Goal: Navigation & Orientation: Find specific page/section

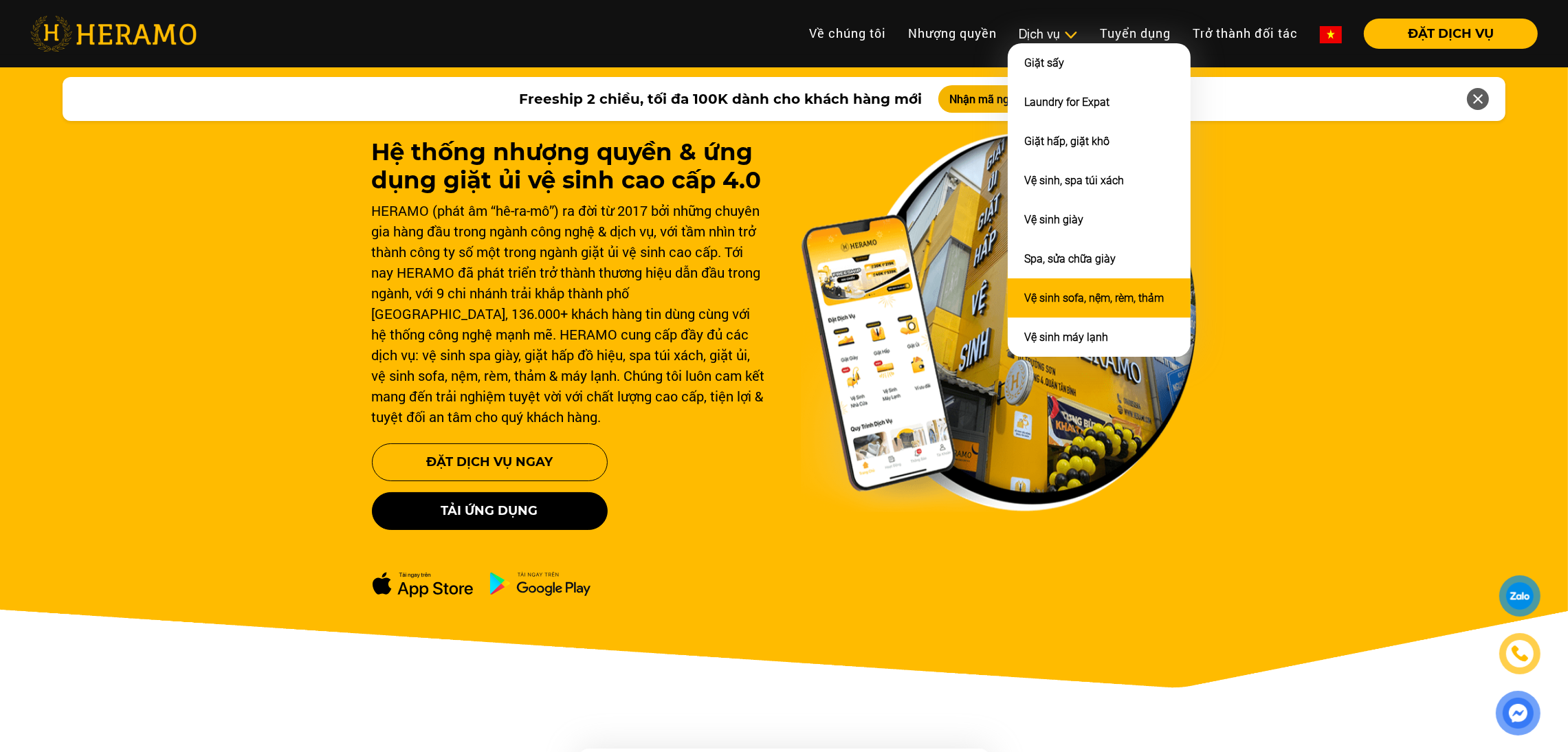
click at [1065, 299] on li "Vệ sinh sofa, nệm, rèm, thảm" at bounding box center [1099, 298] width 183 height 39
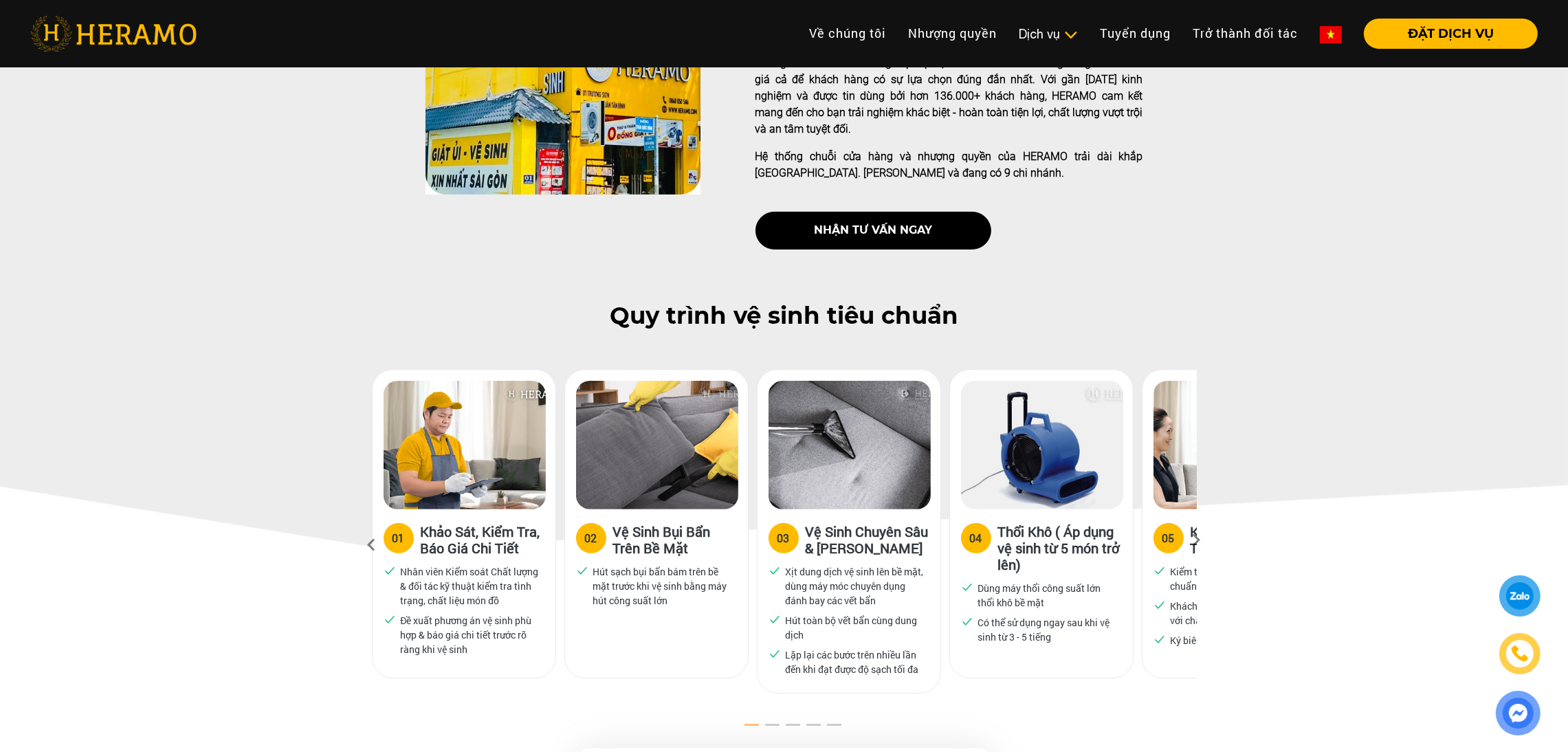
scroll to position [469, 0]
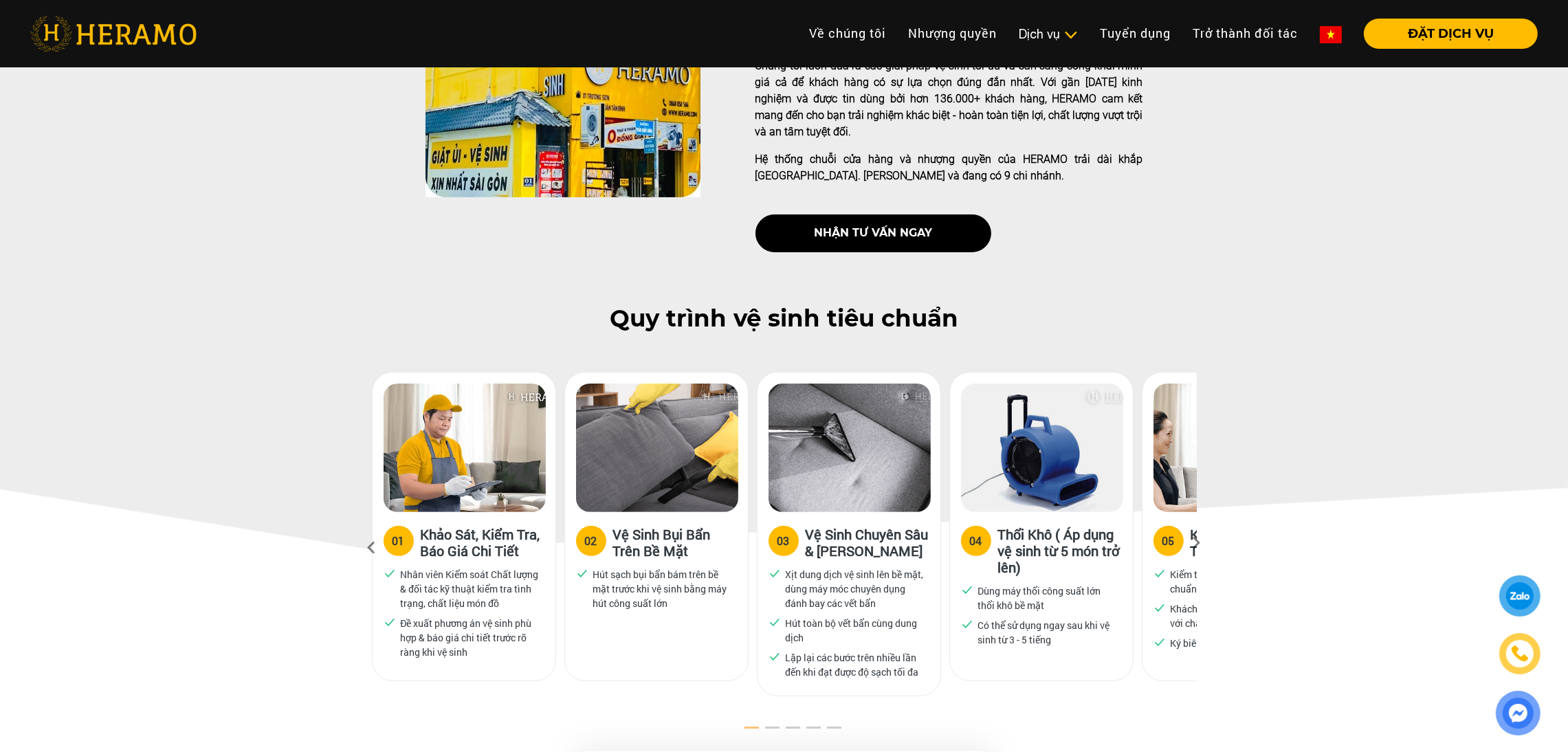
click at [1195, 543] on icon at bounding box center [1197, 547] width 25 height 9
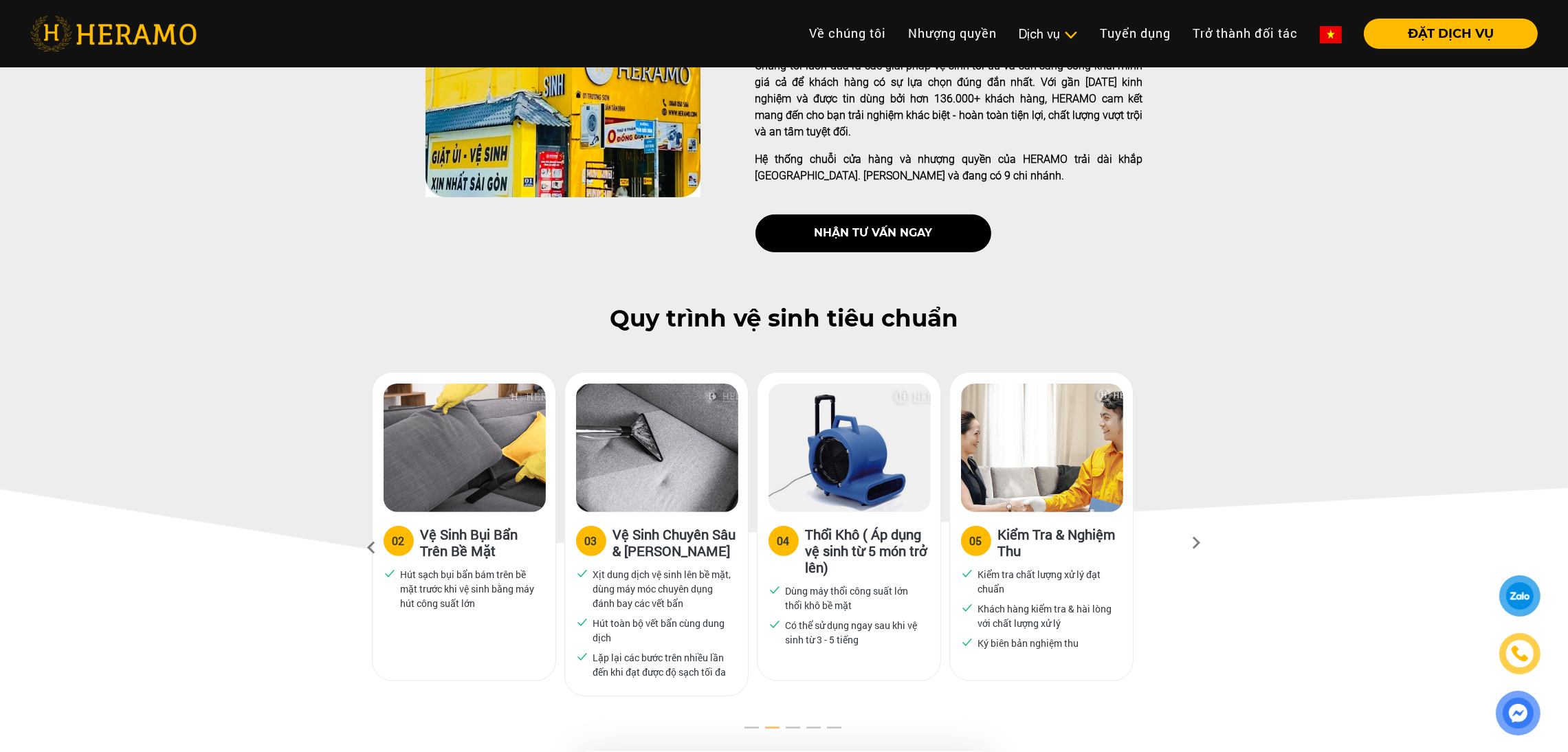
click at [1195, 543] on icon at bounding box center [1197, 547] width 25 height 9
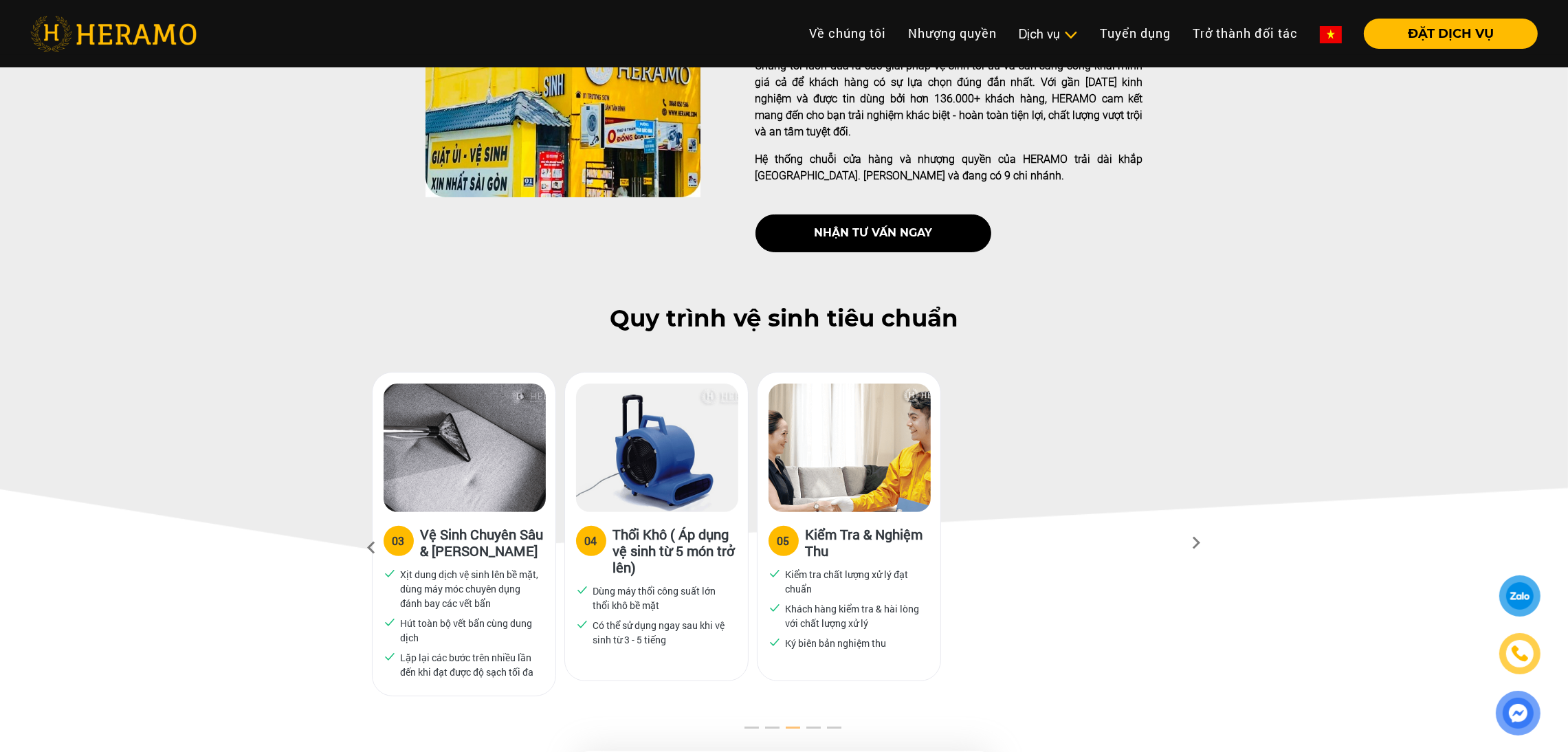
click at [369, 529] on icon at bounding box center [372, 548] width 25 height 37
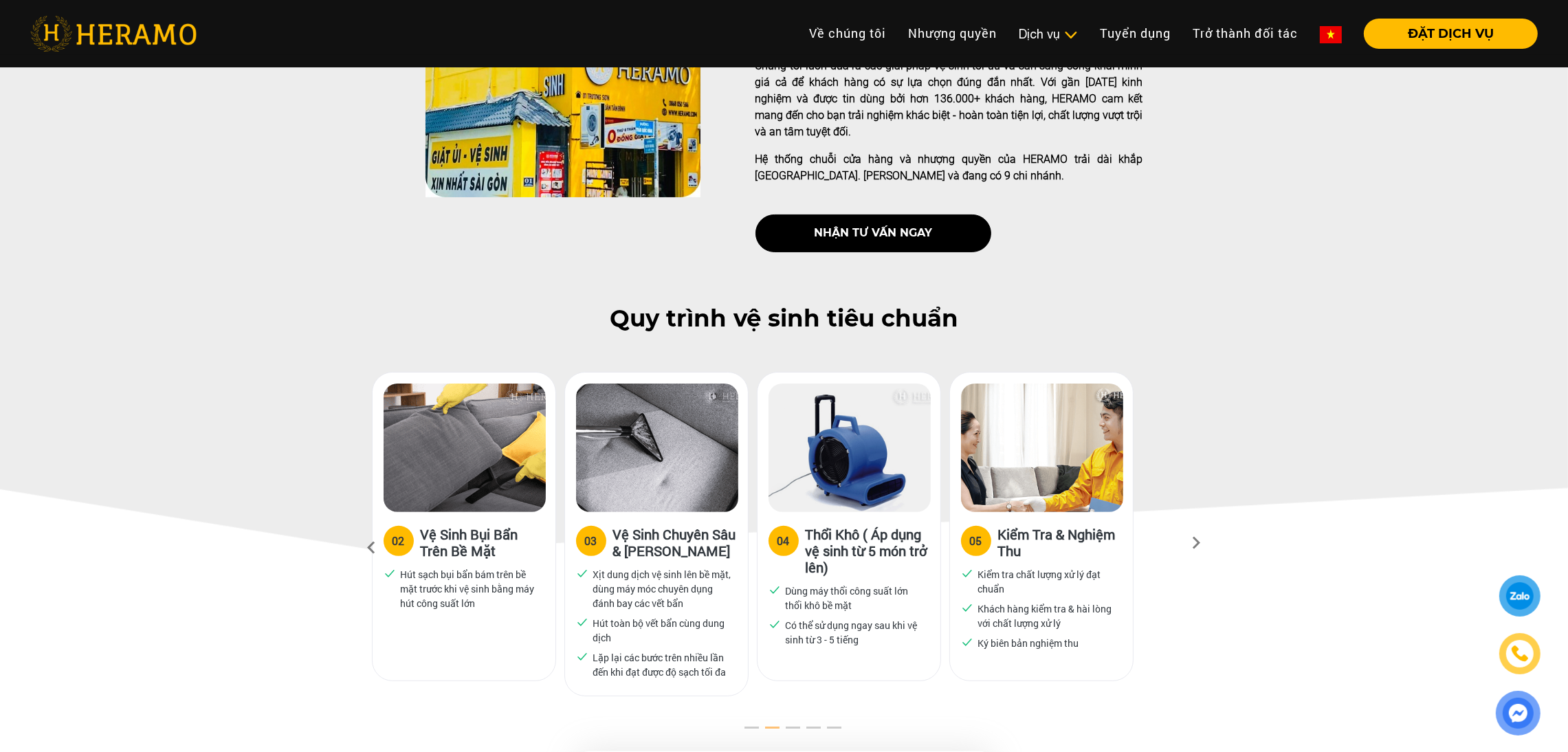
click at [369, 529] on icon at bounding box center [372, 548] width 25 height 37
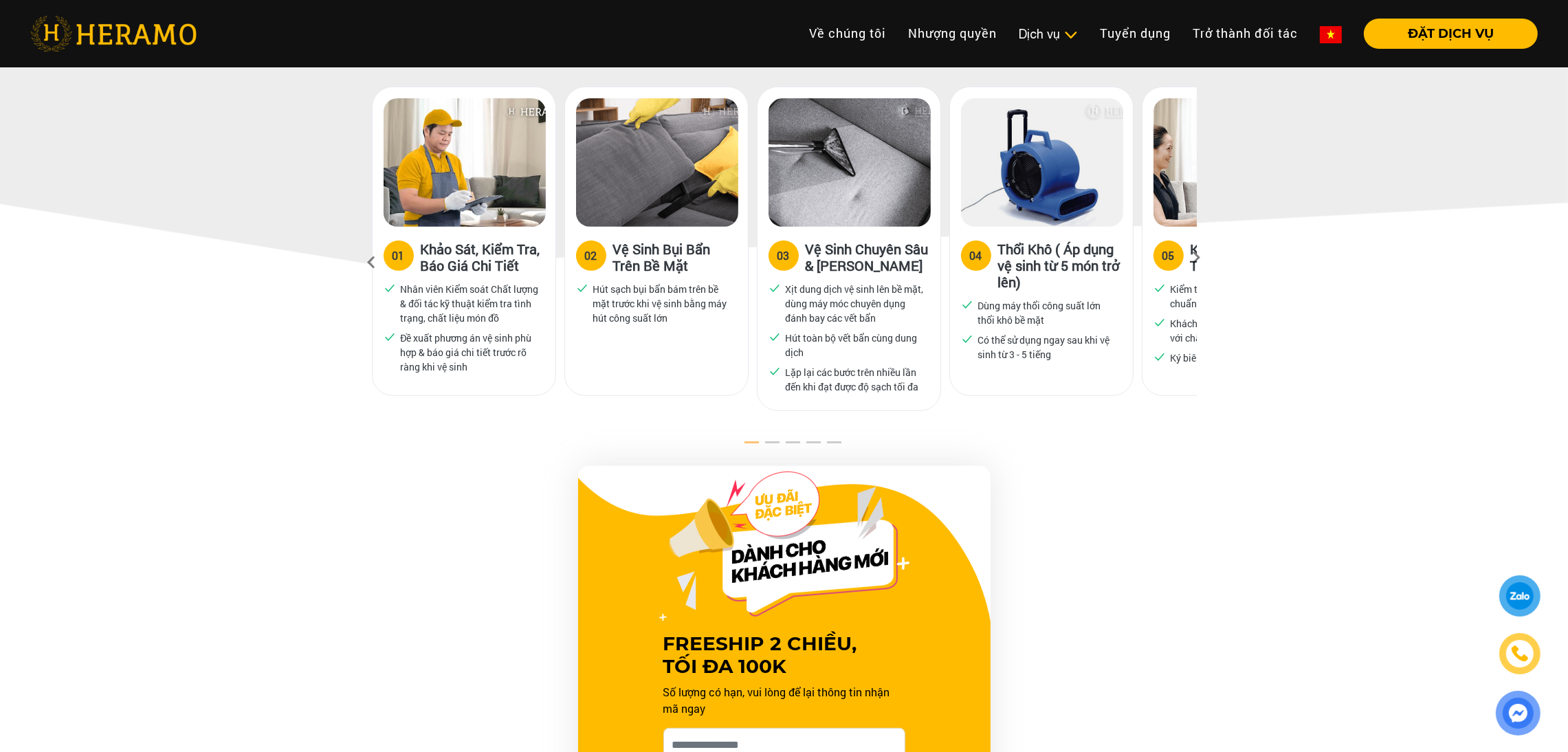
scroll to position [753, 0]
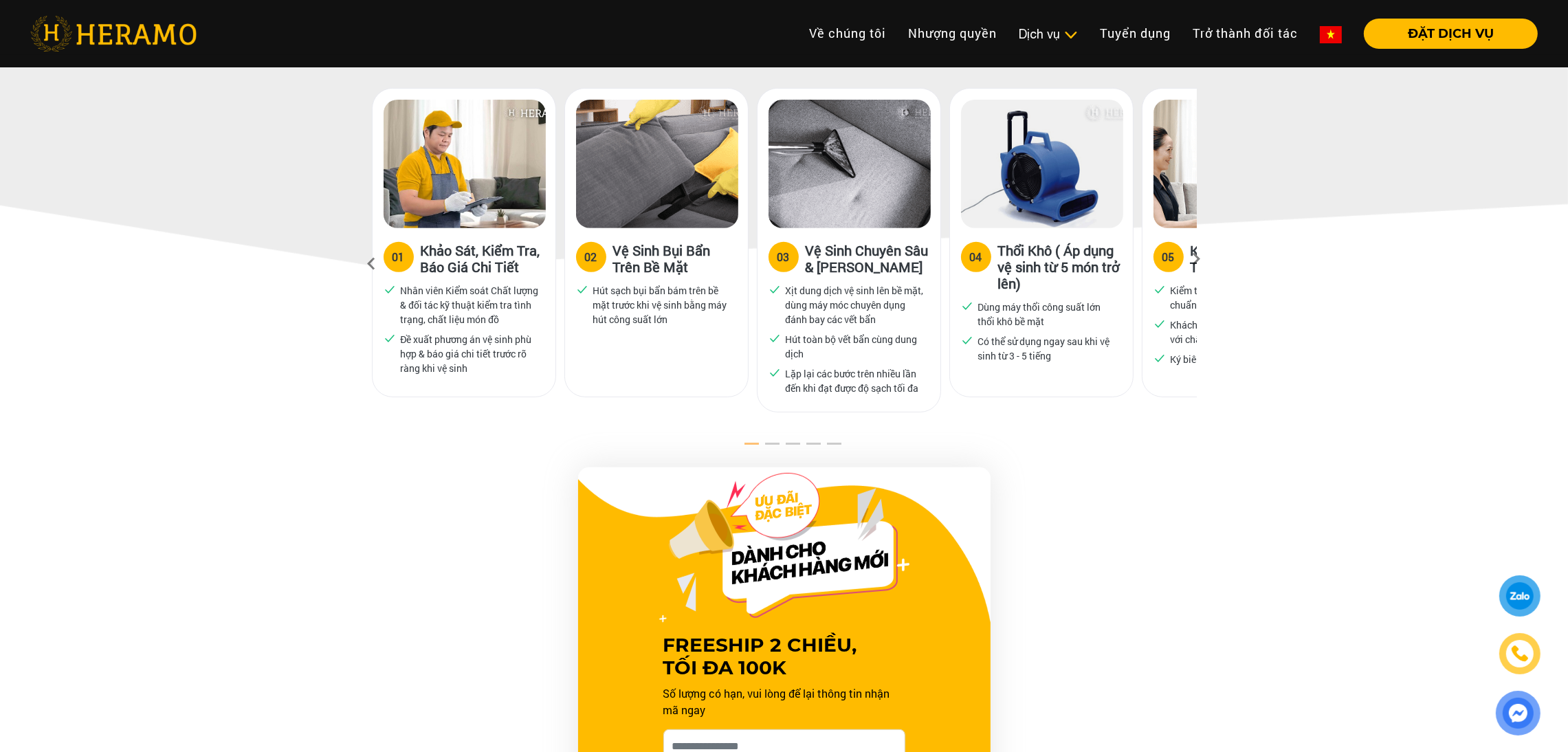
click at [768, 440] on button "2" at bounding box center [764, 447] width 14 height 14
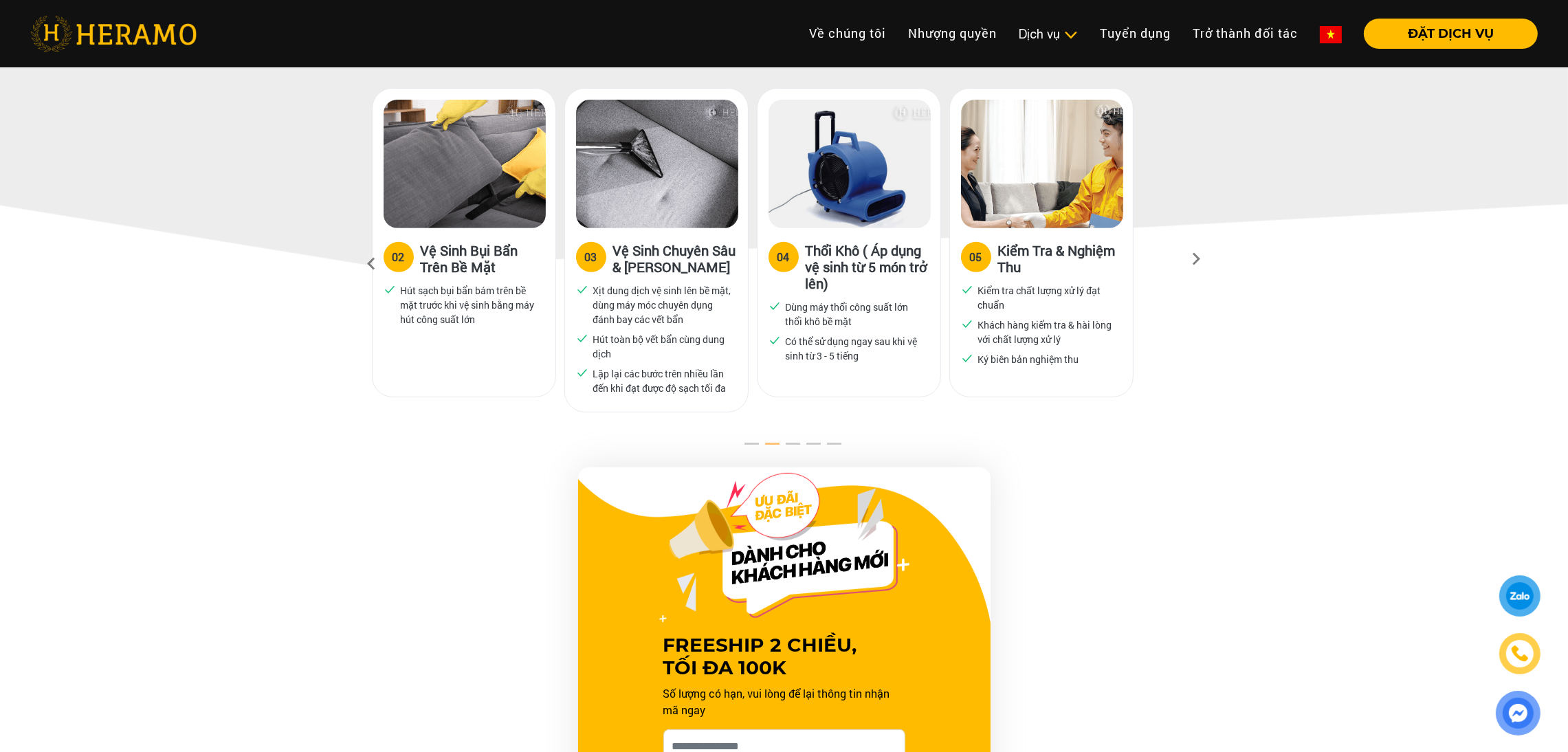
click at [791, 440] on button "3" at bounding box center [784, 447] width 14 height 14
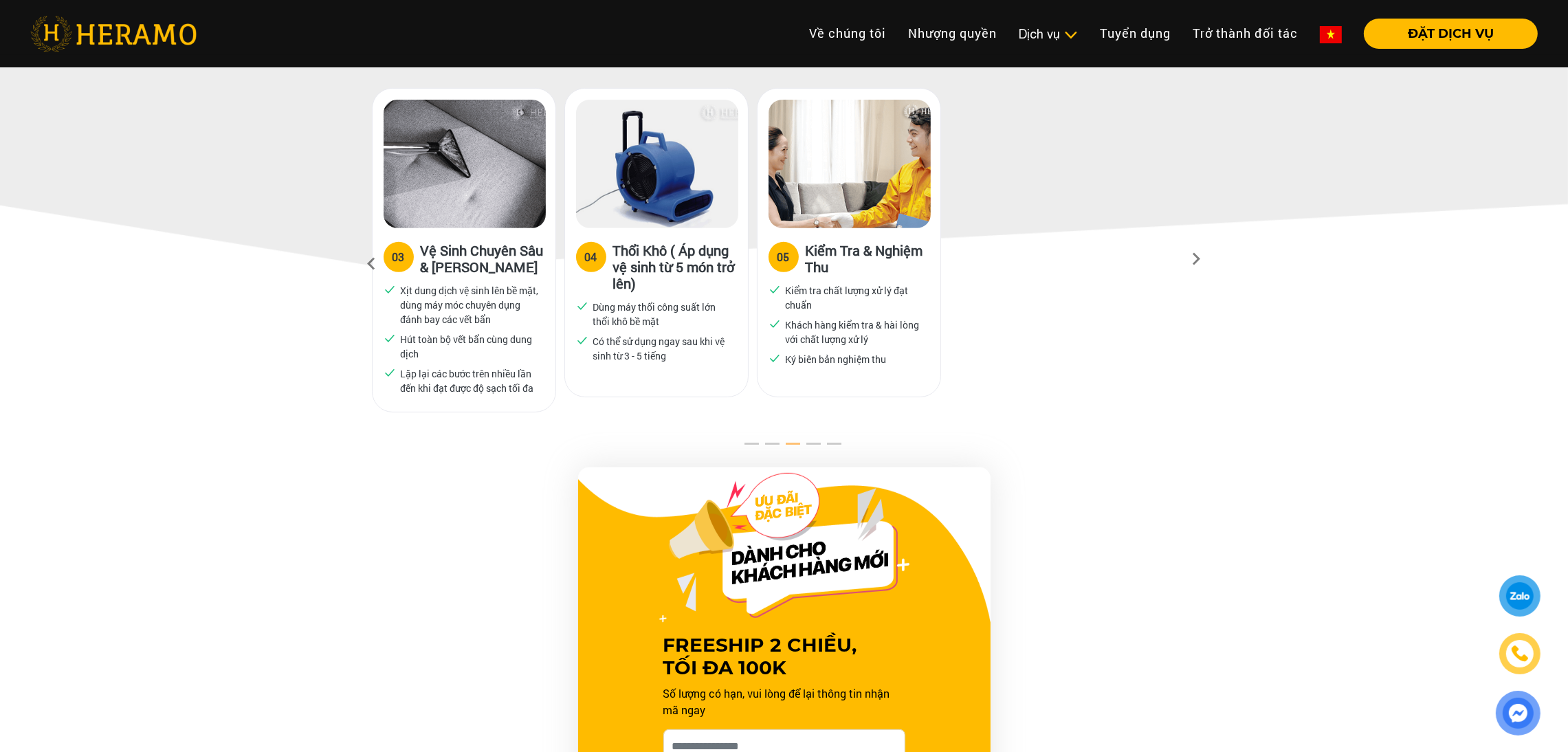
click at [812, 440] on button "4" at bounding box center [804, 447] width 14 height 14
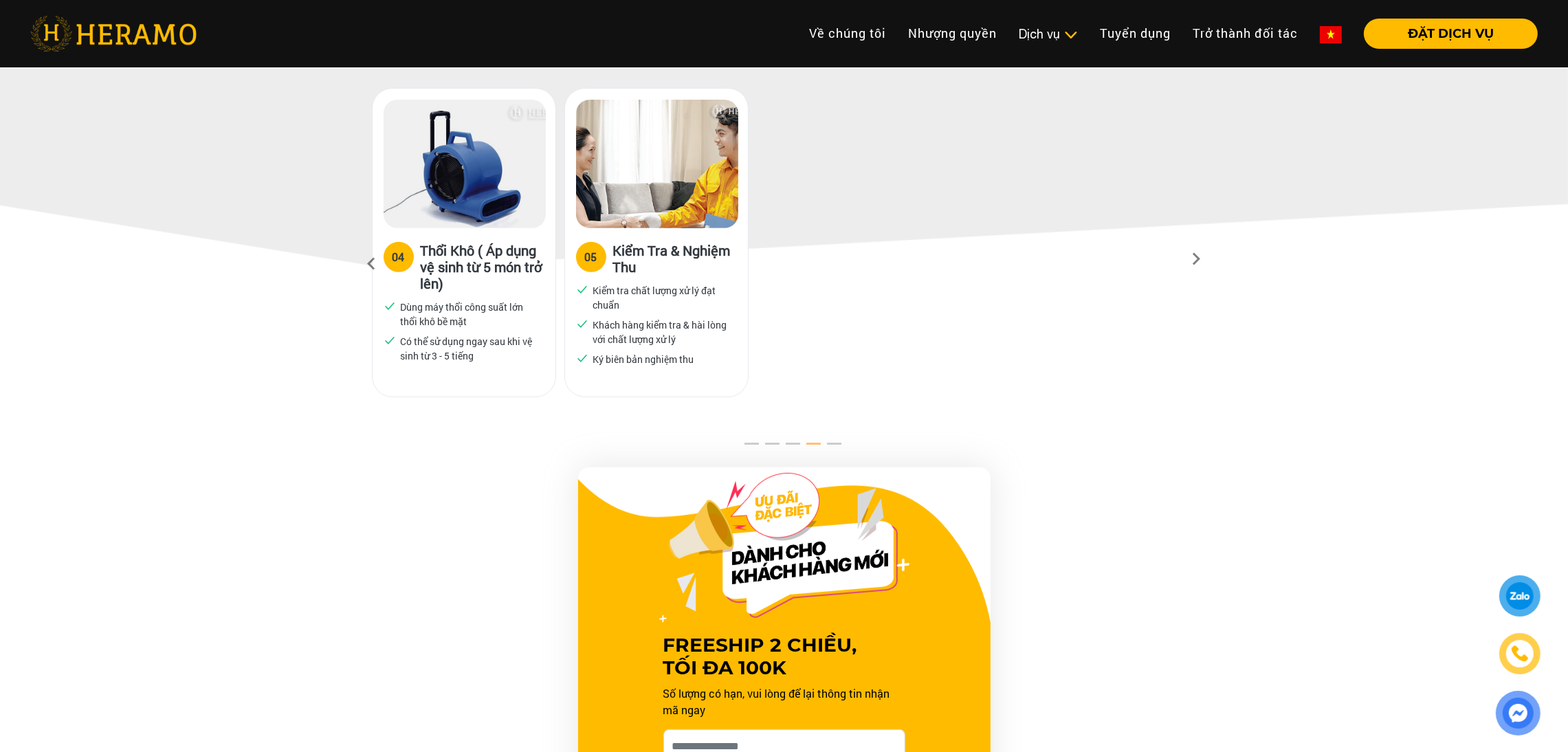
click at [830, 440] on button "5" at bounding box center [825, 447] width 14 height 14
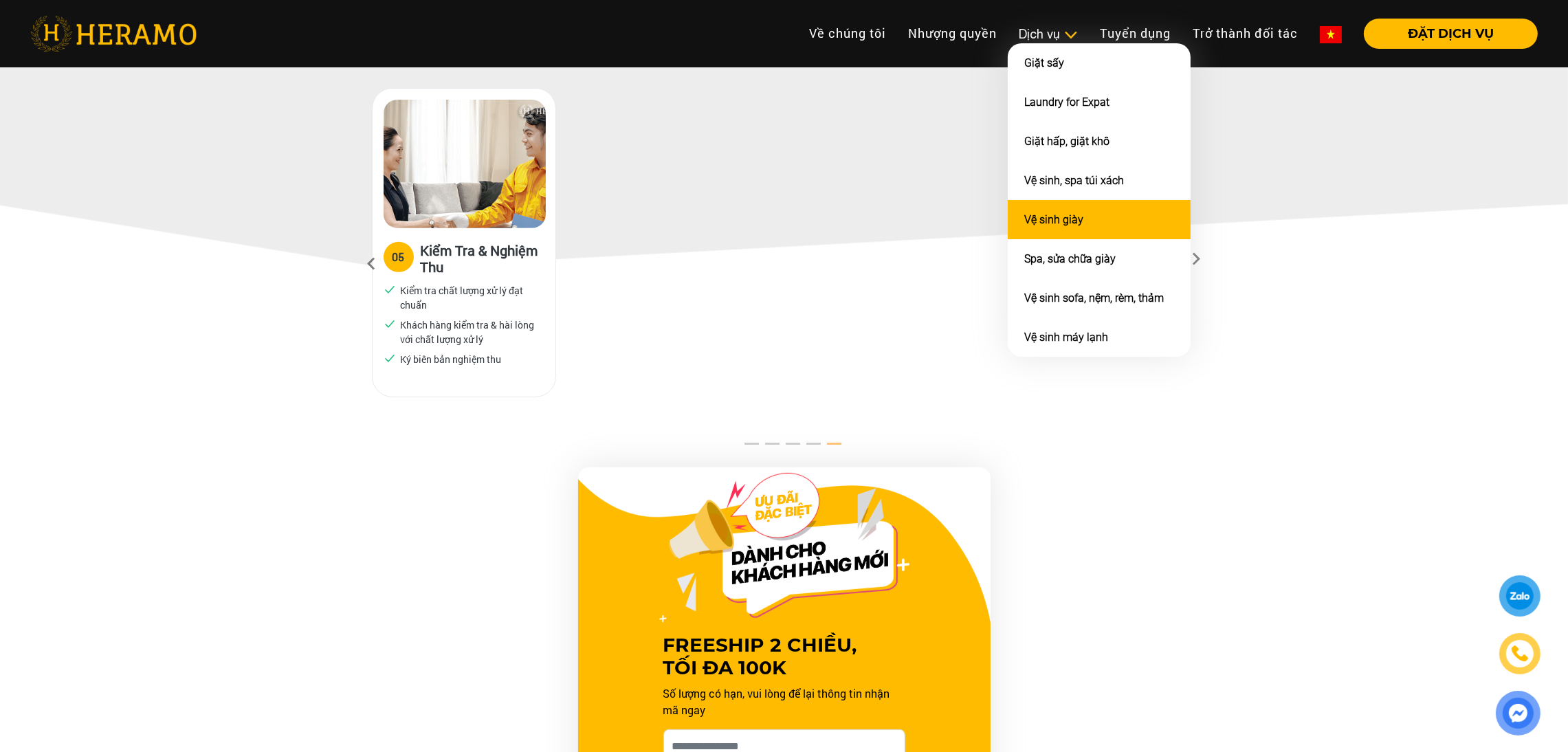
click at [1042, 215] on link "Vệ sinh giày" at bounding box center [1053, 220] width 59 height 13
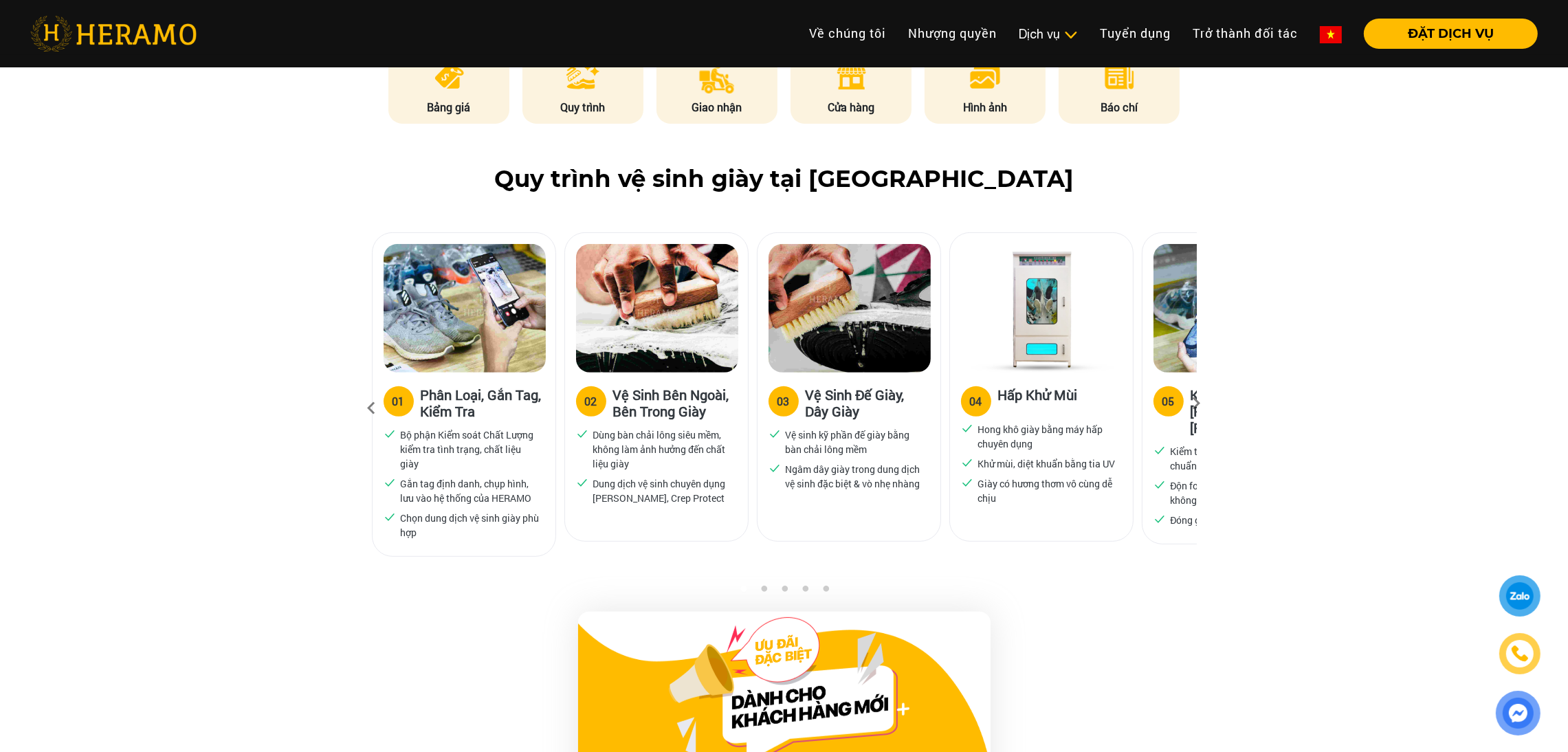
scroll to position [776, 0]
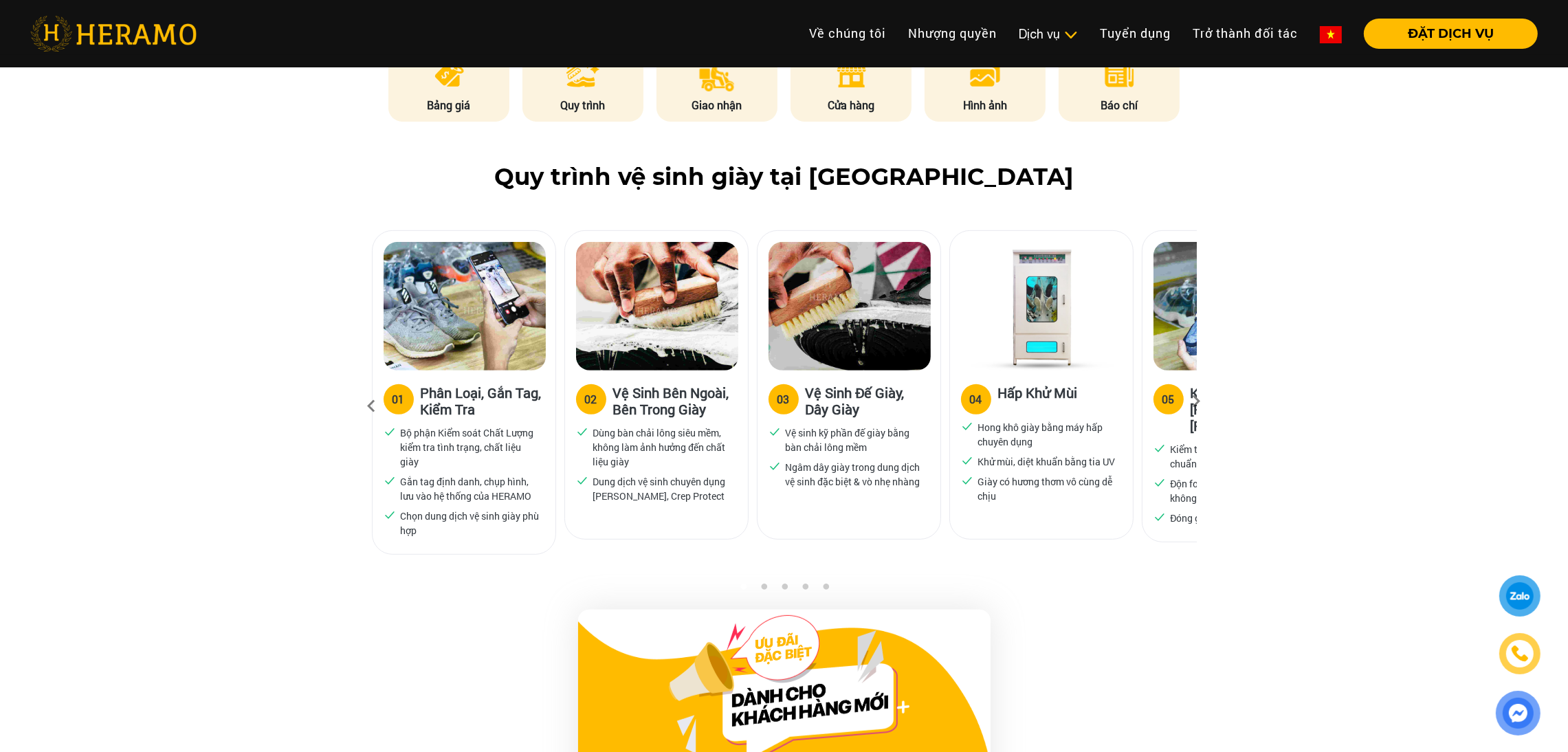
click at [1195, 402] on icon at bounding box center [1197, 406] width 25 height 9
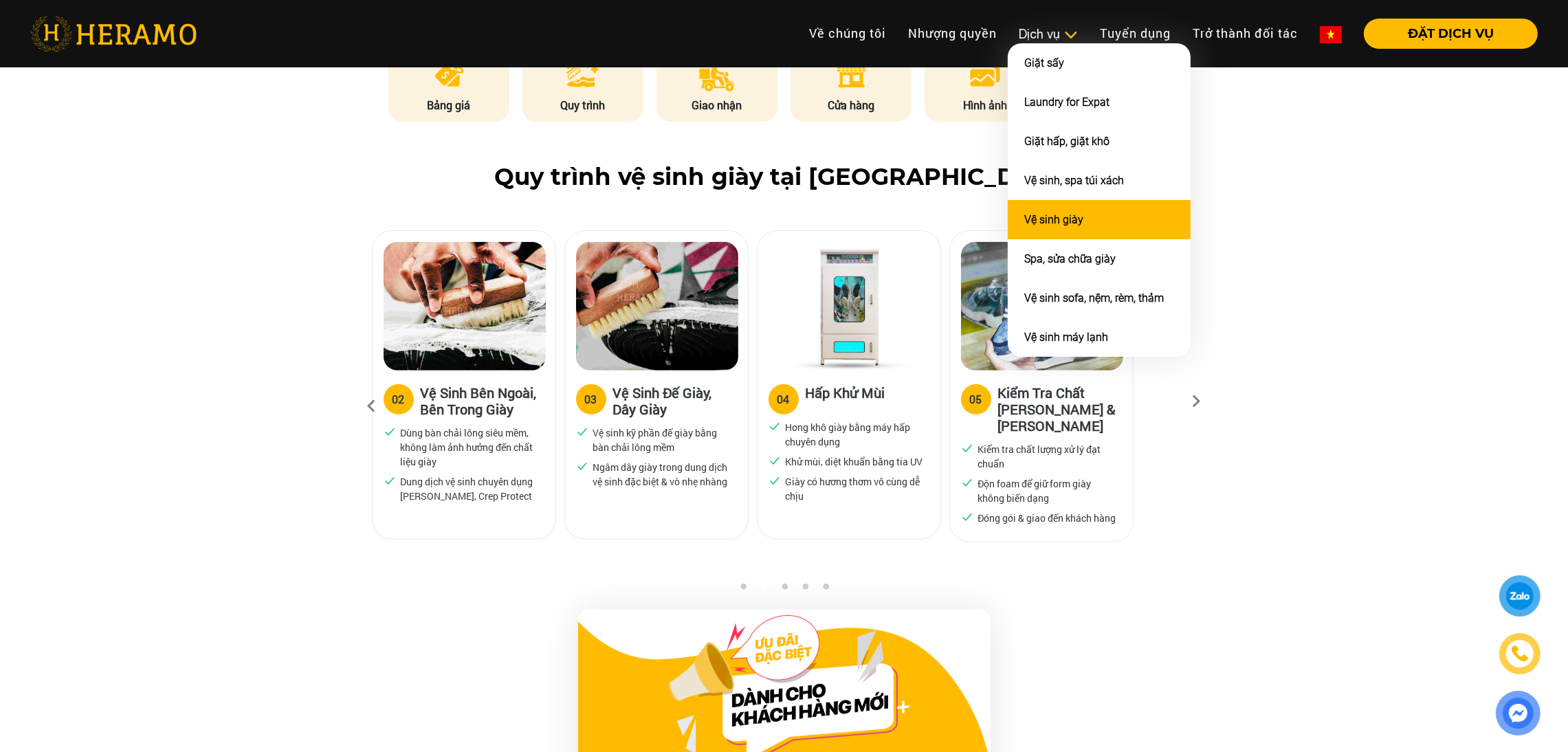
click at [1071, 213] on link "Vệ sinh giày" at bounding box center [1053, 220] width 59 height 13
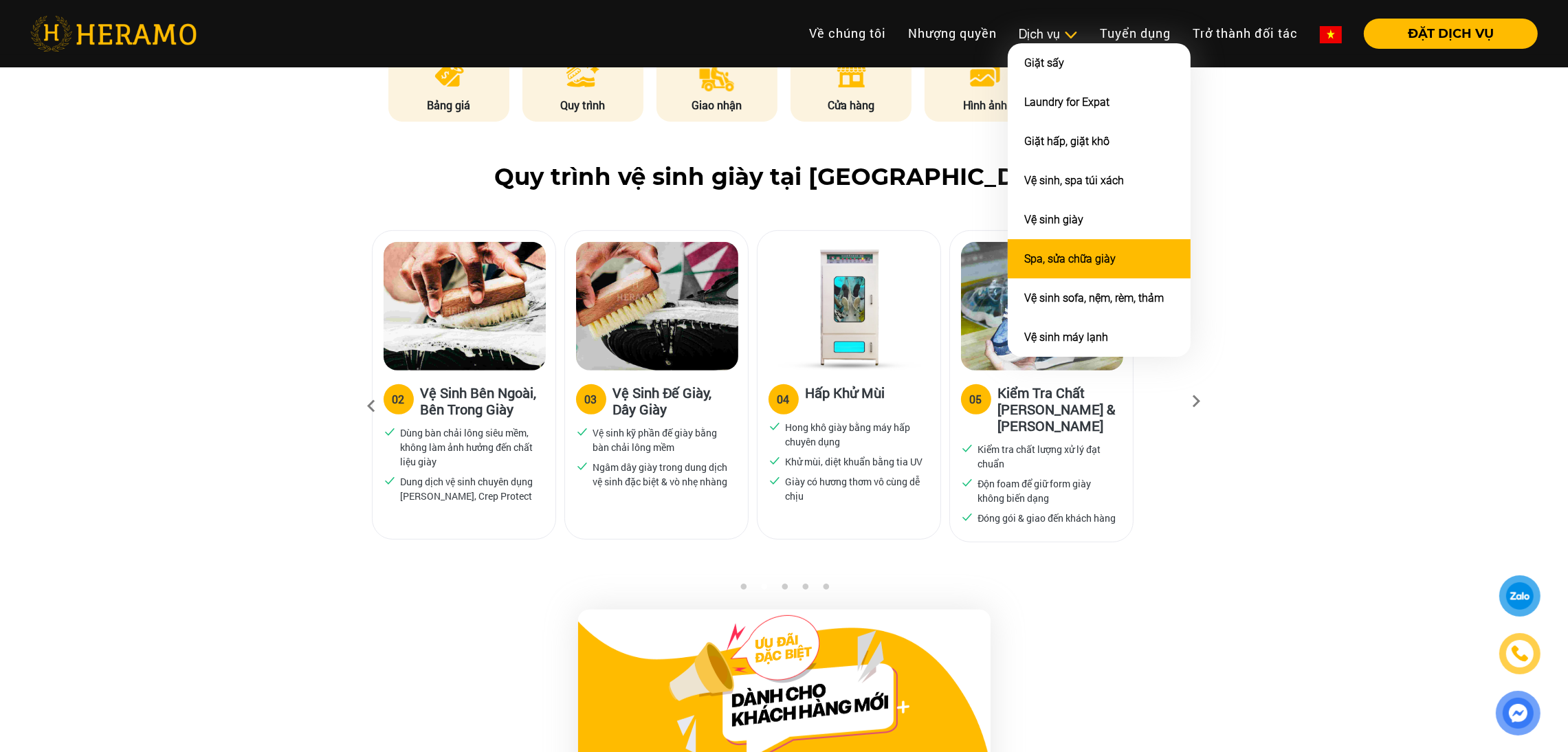
click at [1066, 262] on li "Spa, sửa chữa giày" at bounding box center [1099, 258] width 183 height 39
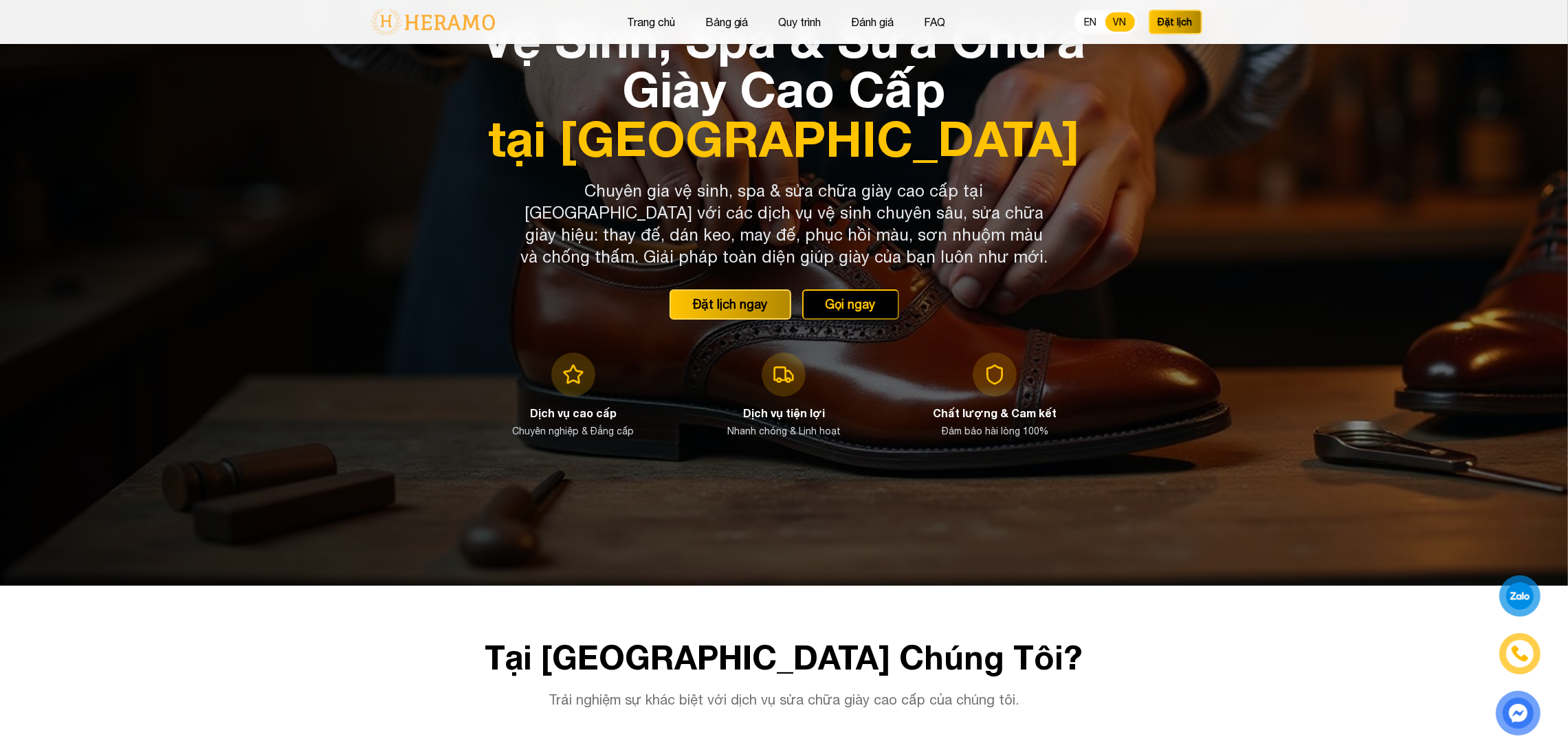
scroll to position [167, 0]
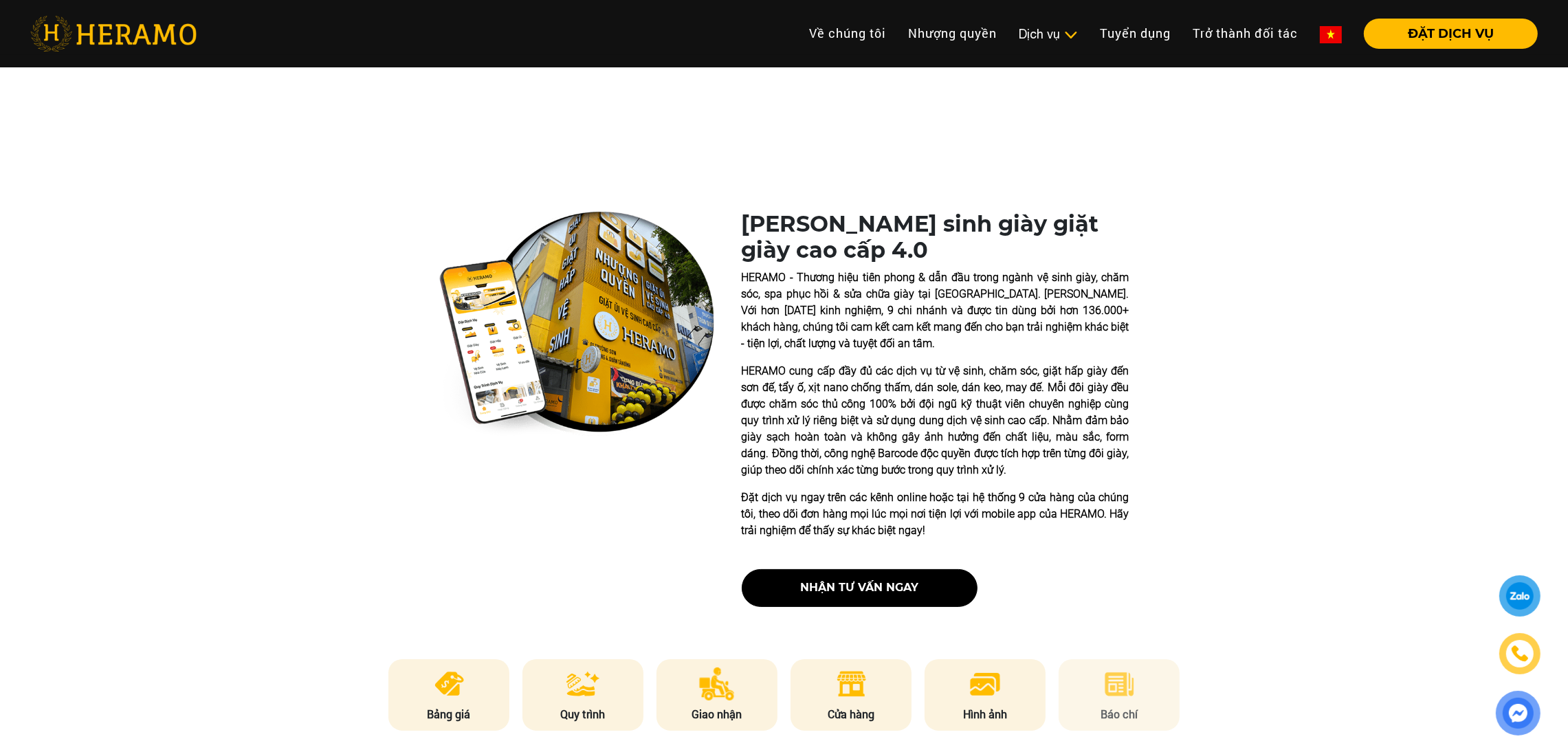
scroll to position [776, 0]
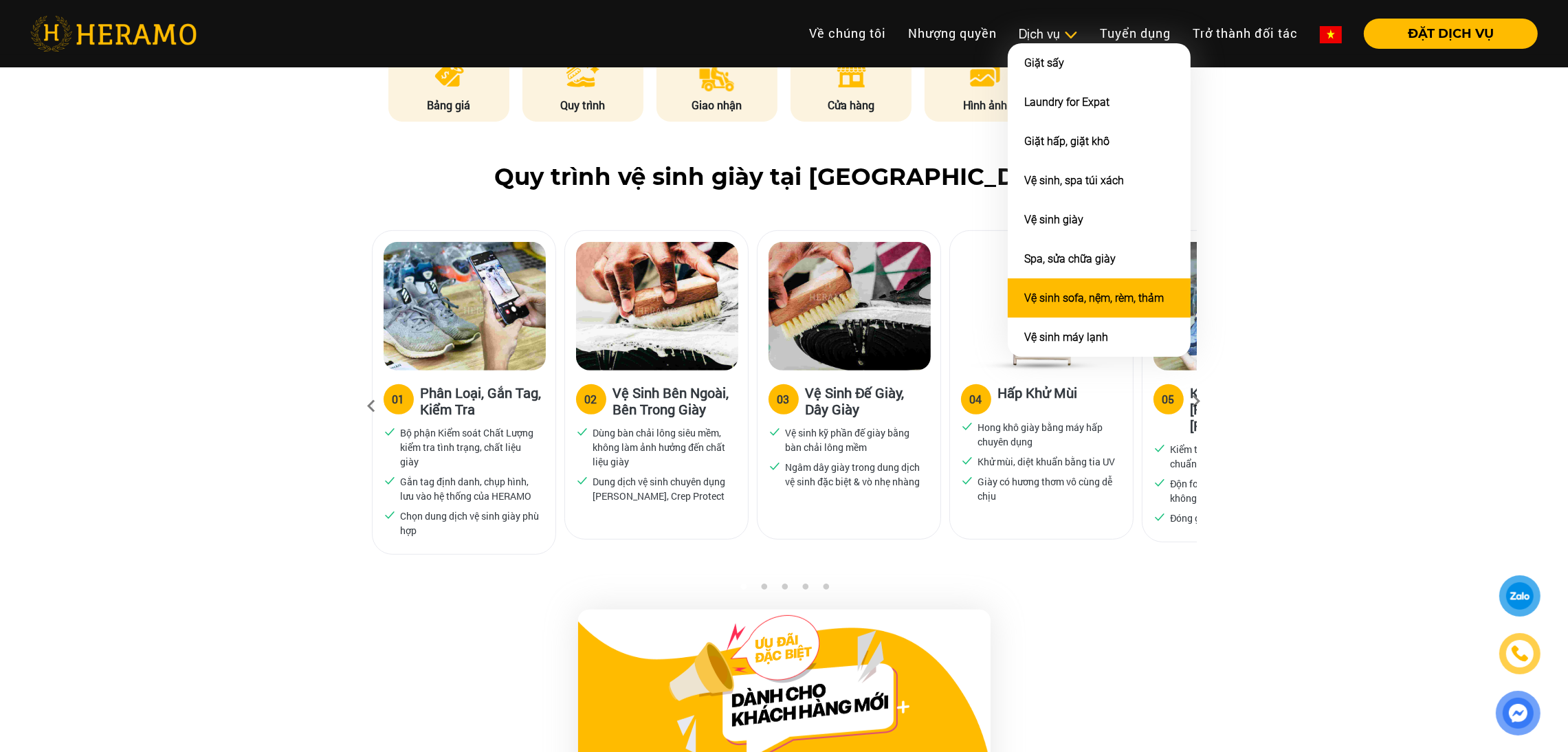
click at [1067, 298] on link "Vệ sinh sofa, nệm, rèm, thảm" at bounding box center [1094, 298] width 140 height 13
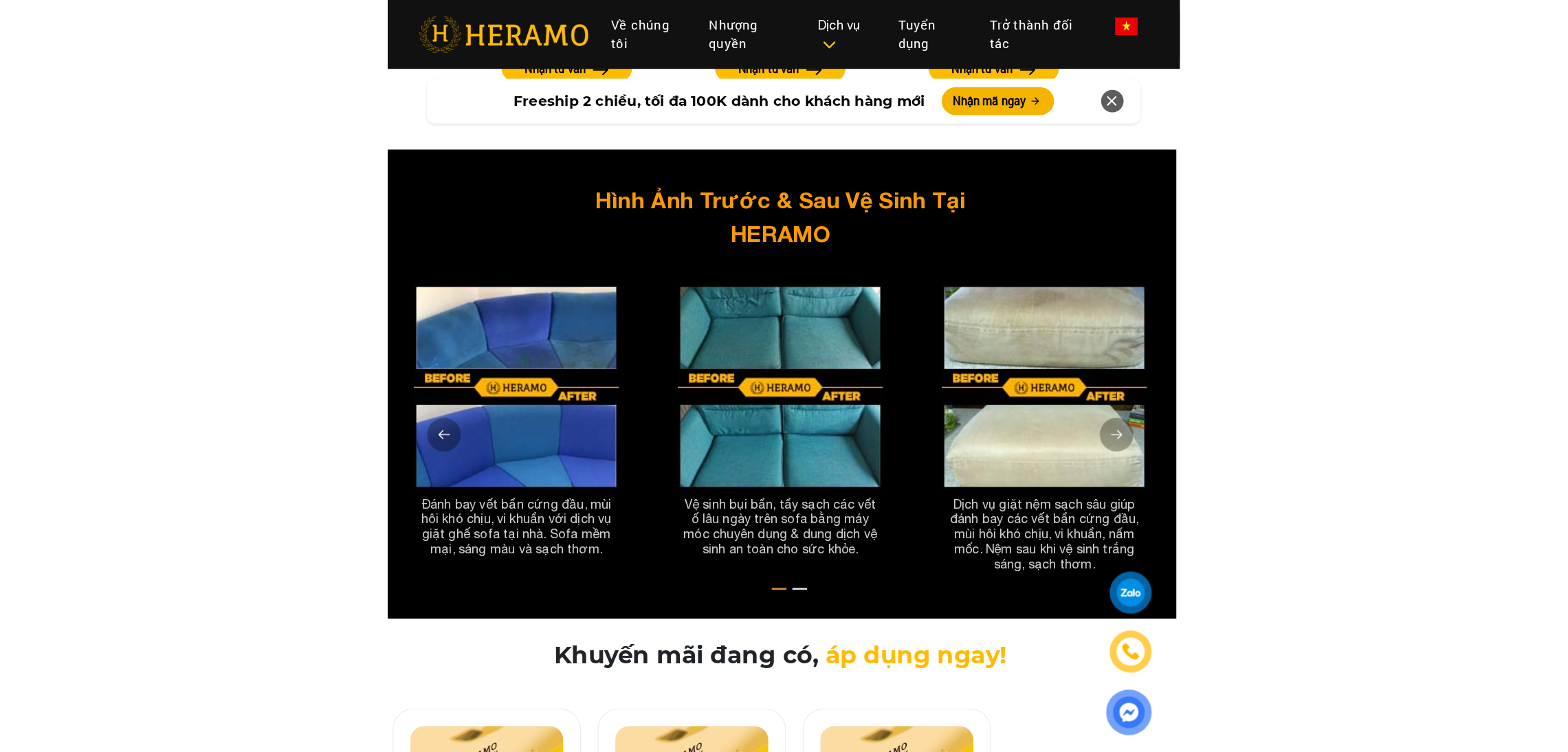
scroll to position [2527, 0]
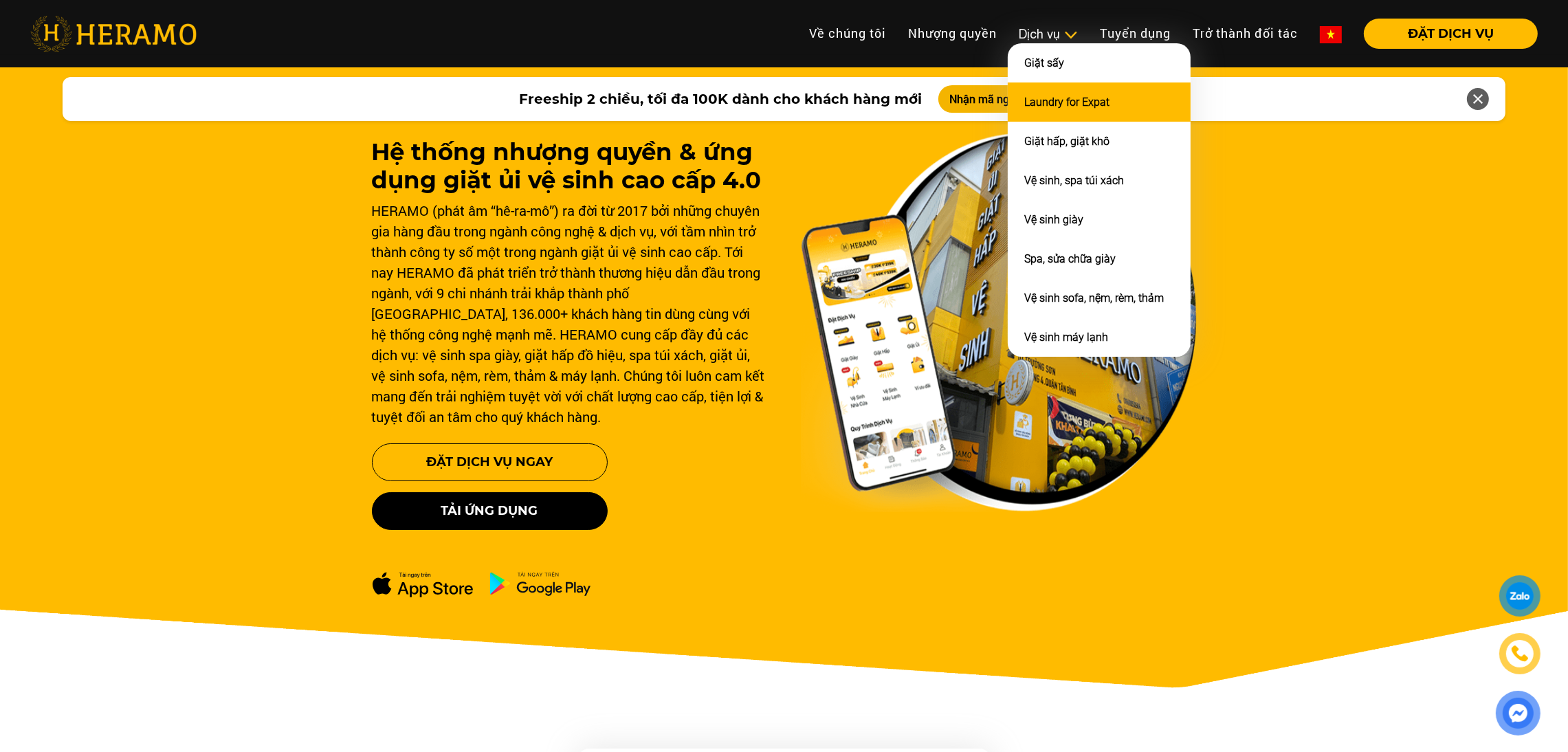
click at [1049, 96] on link "Laundry for Expat" at bounding box center [1066, 102] width 85 height 13
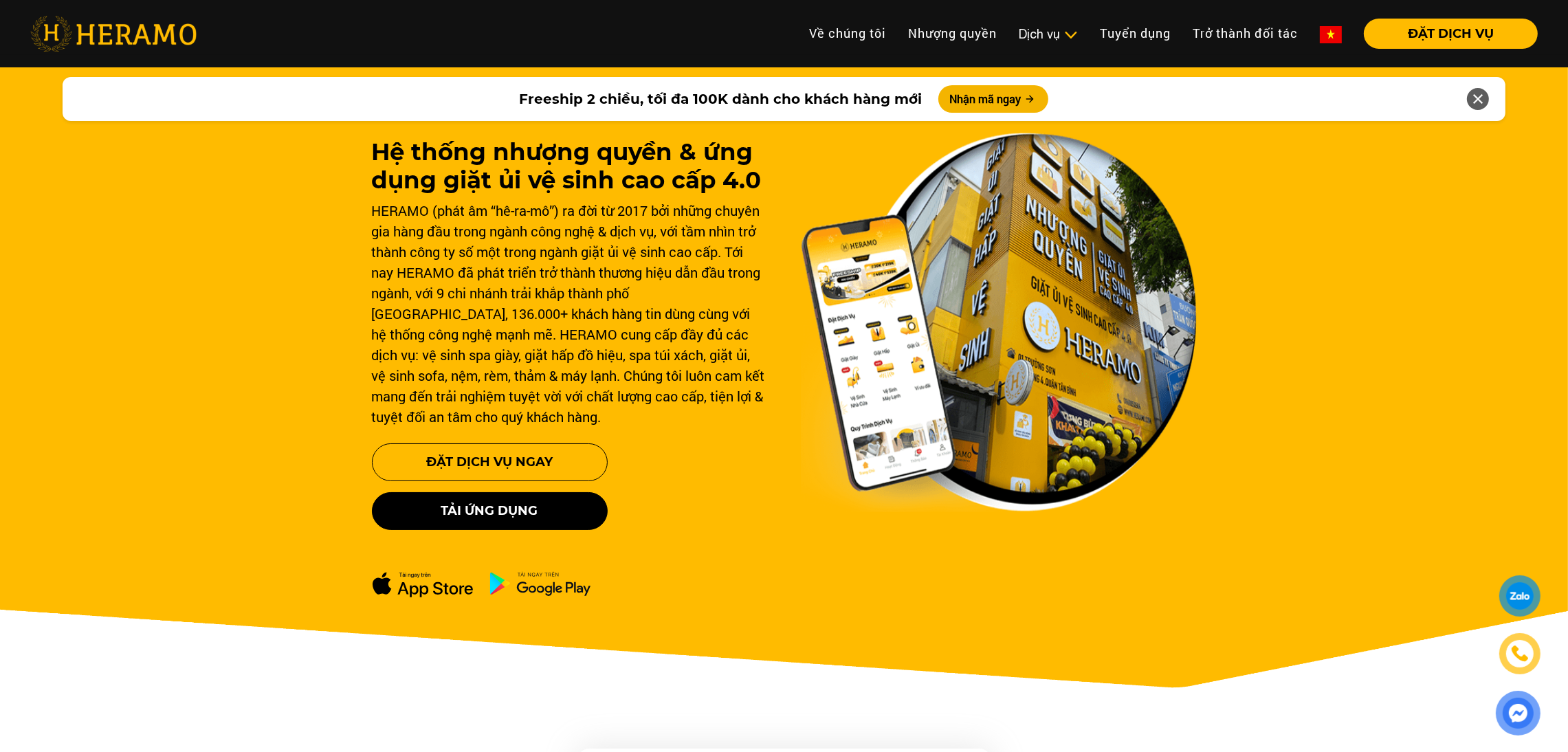
click at [1178, 244] on img at bounding box center [998, 322] width 396 height 380
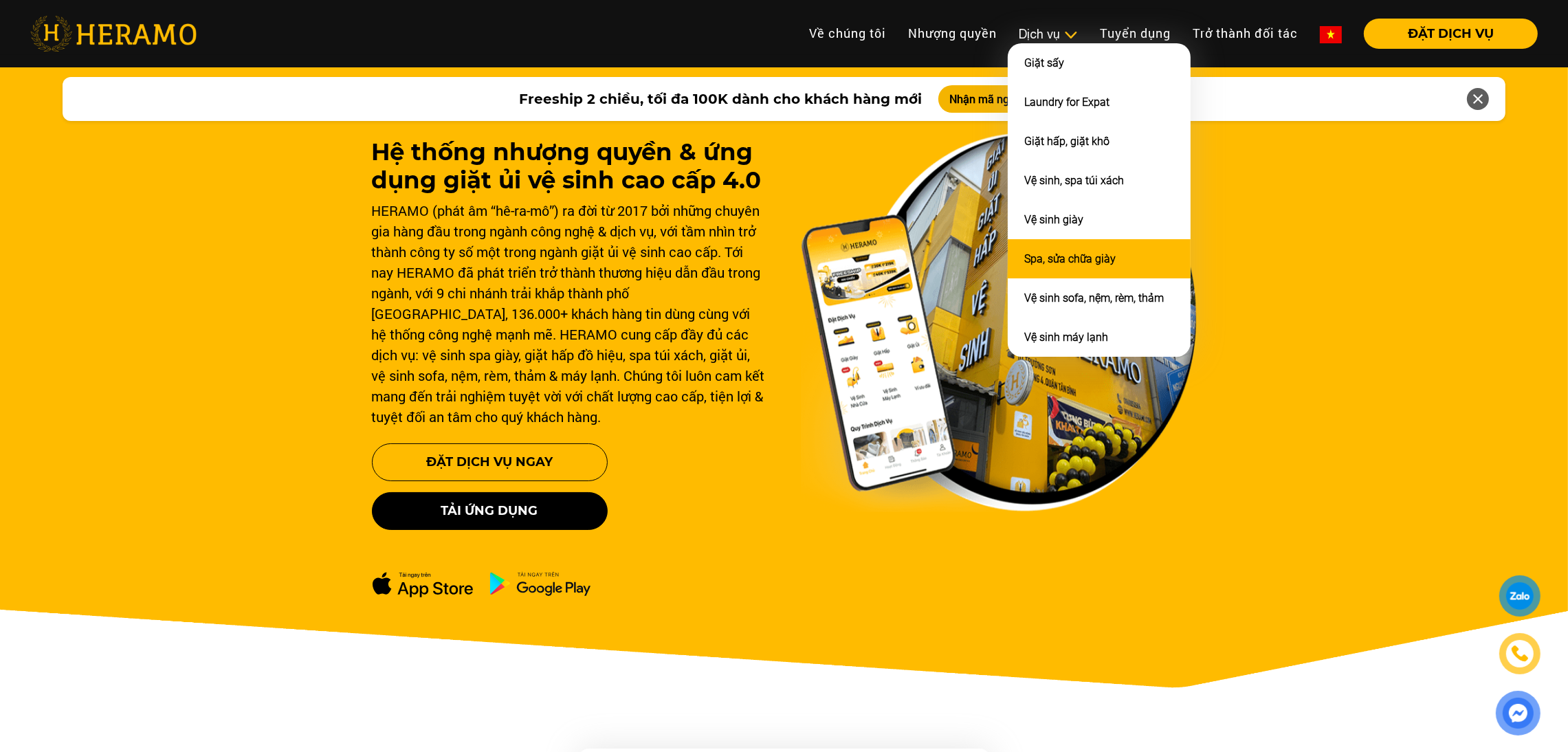
click at [1034, 243] on li "Spa, sửa chữa giày" at bounding box center [1099, 258] width 183 height 39
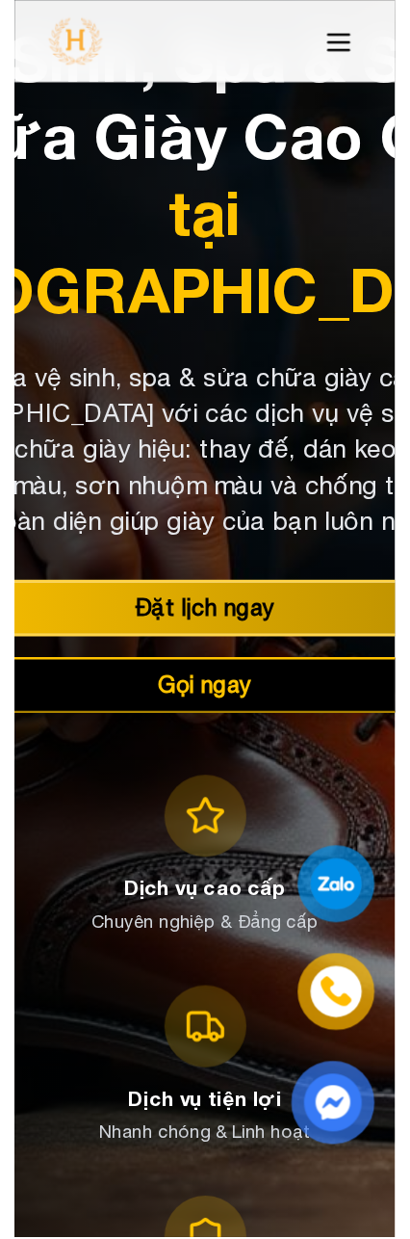
scroll to position [108, 0]
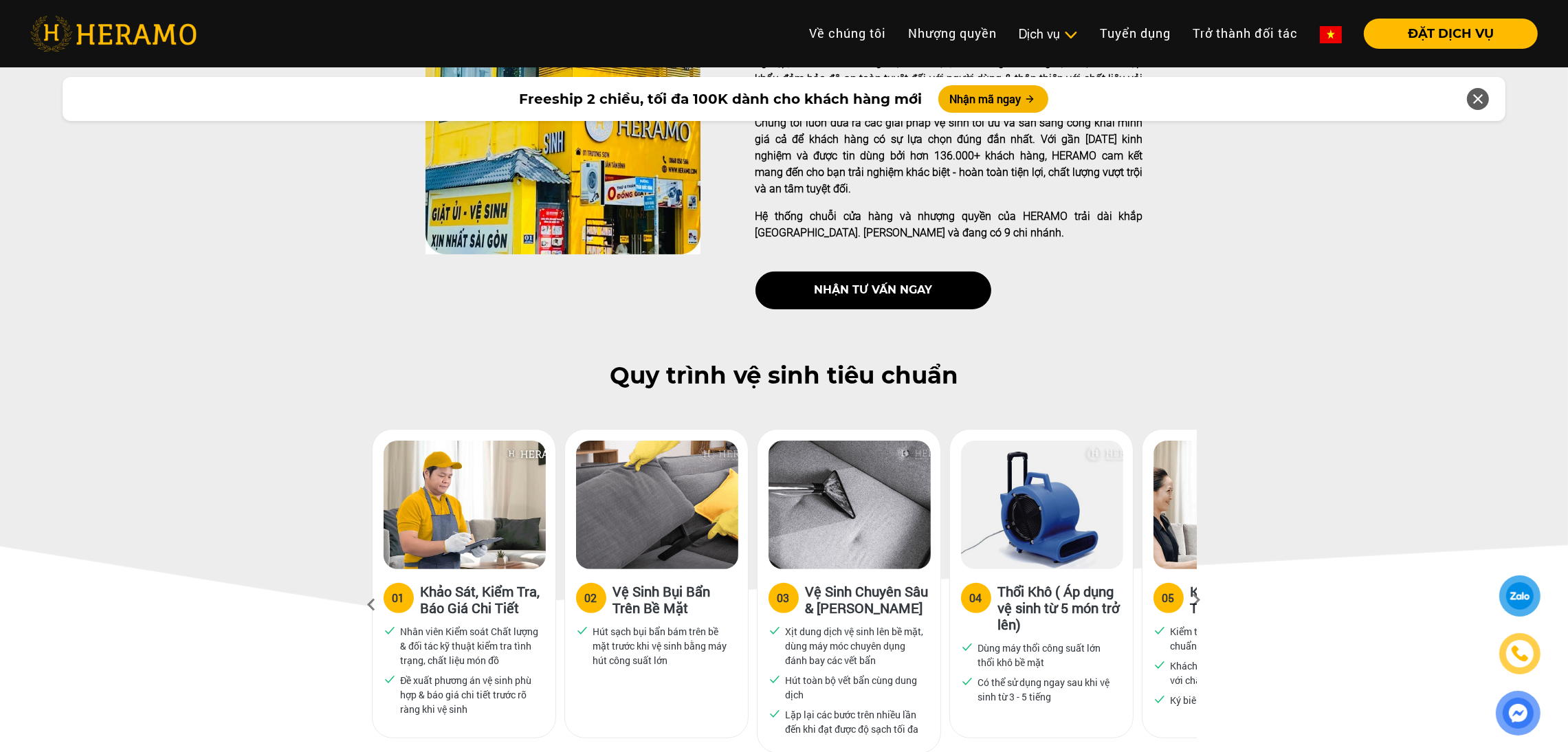
scroll to position [411, 0]
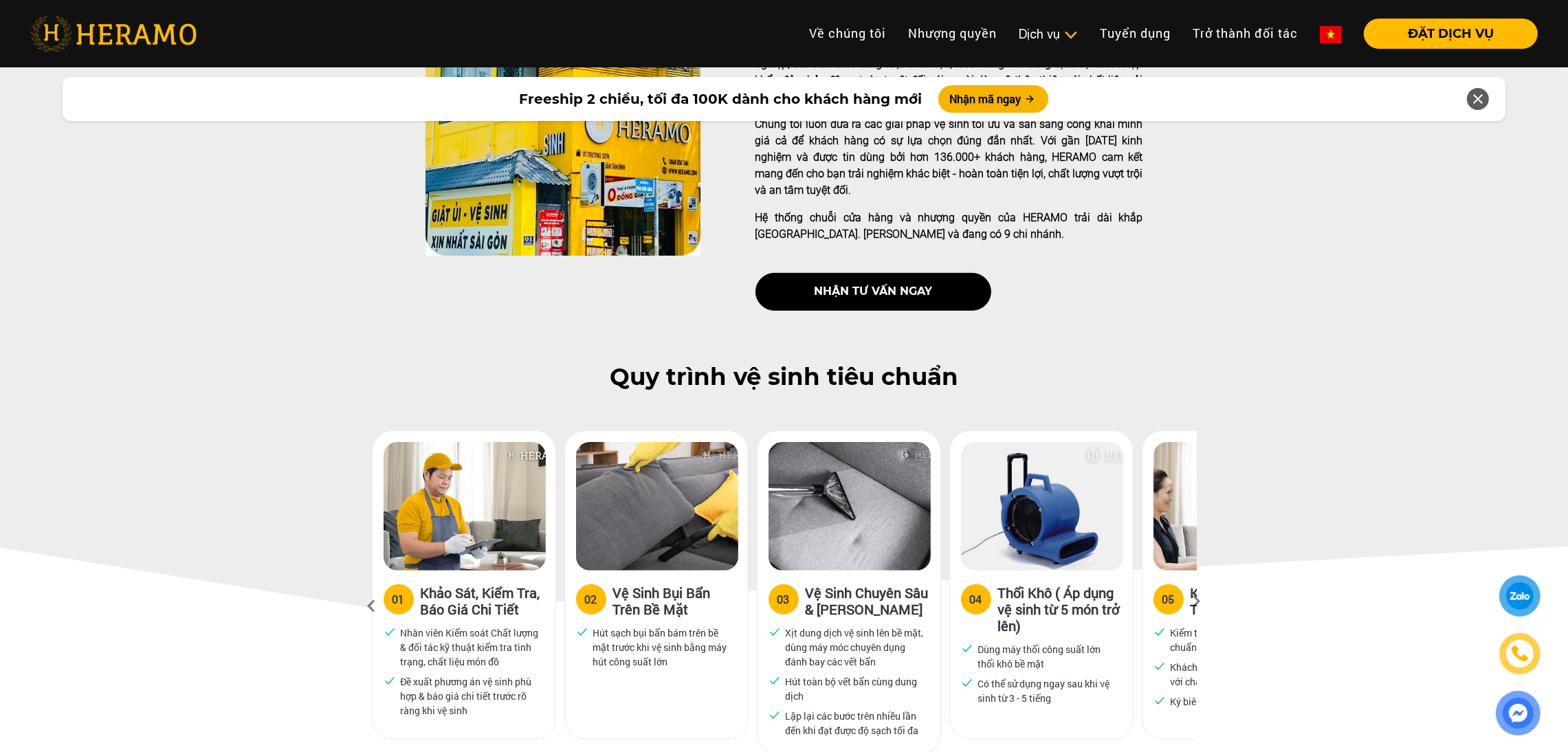
click at [1197, 601] on icon at bounding box center [1197, 606] width 25 height 9
